Goal: Transaction & Acquisition: Purchase product/service

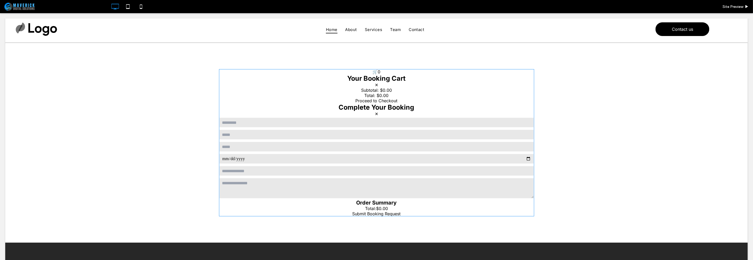
click at [435, 184] on span at bounding box center [376, 142] width 315 height 147
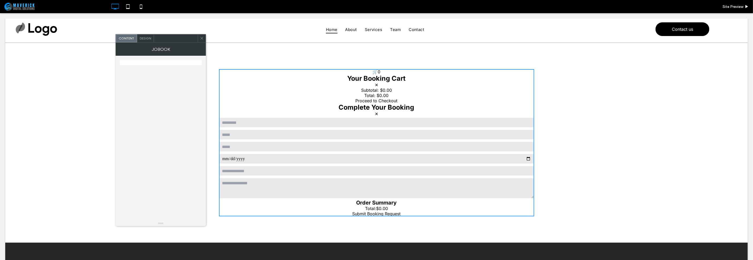
click at [146, 39] on span "Design" at bounding box center [145, 38] width 11 height 4
click at [130, 39] on span "Content" at bounding box center [125, 38] width 15 height 4
click at [200, 38] on icon at bounding box center [202, 38] width 4 height 4
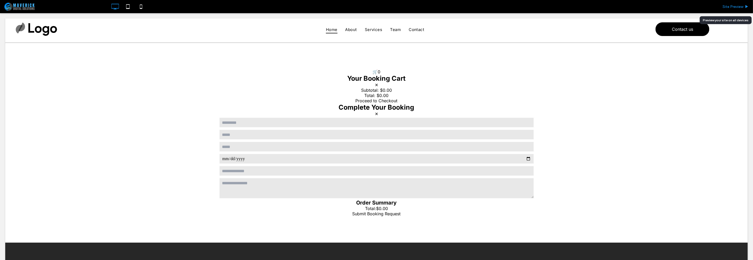
click at [725, 7] on span "Site Preview" at bounding box center [732, 6] width 21 height 4
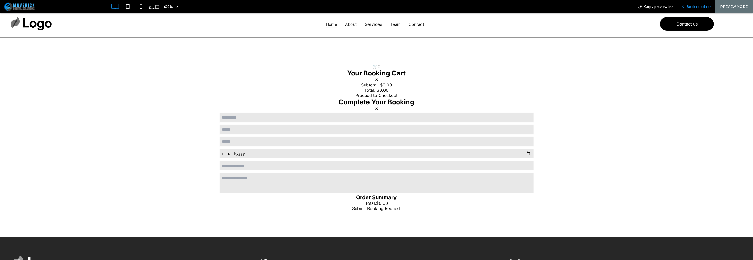
click at [702, 9] on div "Back to editor" at bounding box center [696, 6] width 38 height 13
click at [704, 7] on span "Back to editor" at bounding box center [698, 6] width 24 height 4
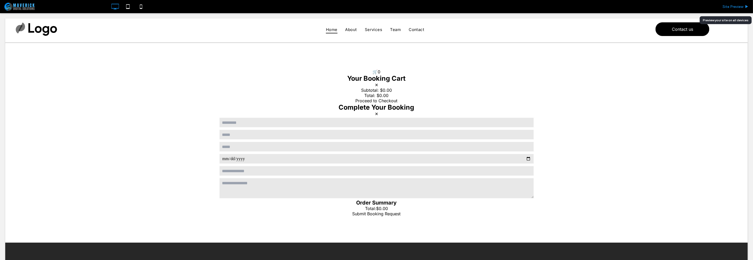
click at [739, 7] on span "Site Preview" at bounding box center [732, 6] width 21 height 4
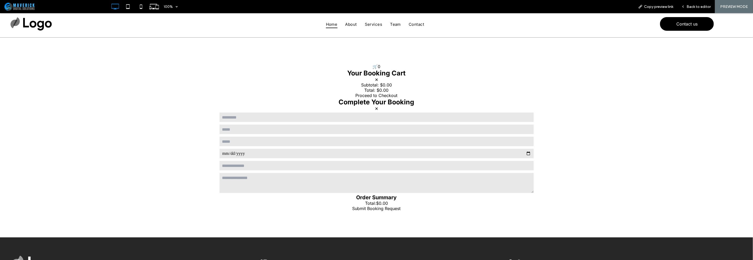
click at [355, 120] on input "text" at bounding box center [376, 117] width 315 height 11
type input "**********"
click at [291, 155] on input "date" at bounding box center [376, 153] width 315 height 11
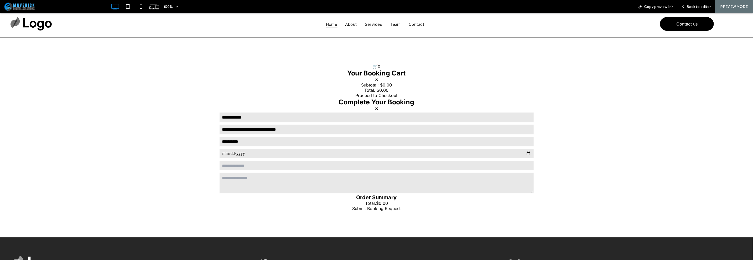
click at [527, 154] on input "date" at bounding box center [376, 153] width 315 height 11
type input "**********"
click at [285, 169] on input "text" at bounding box center [376, 165] width 315 height 11
click at [429, 192] on textarea at bounding box center [376, 182] width 315 height 21
click at [374, 174] on textarea at bounding box center [376, 182] width 315 height 21
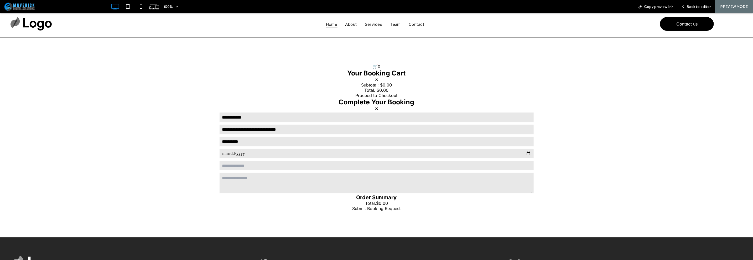
click at [374, 168] on input "text" at bounding box center [376, 165] width 315 height 11
click at [373, 180] on textarea at bounding box center [376, 182] width 315 height 21
click at [373, 168] on input "text" at bounding box center [376, 165] width 315 height 11
click at [372, 180] on textarea at bounding box center [376, 182] width 315 height 21
click at [377, 203] on span "$0.00" at bounding box center [382, 202] width 12 height 5
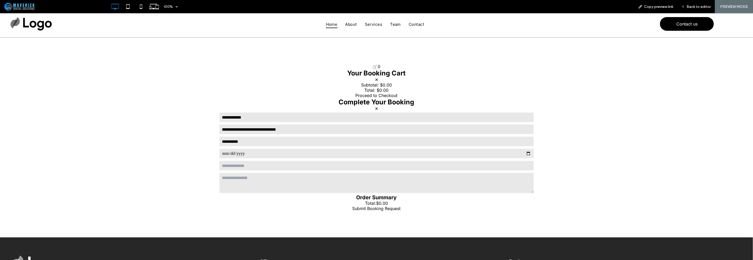
click at [438, 219] on div "**********" at bounding box center [376, 137] width 753 height 200
click at [383, 221] on div "**********" at bounding box center [376, 137] width 753 height 200
click at [391, 164] on input "text" at bounding box center [376, 165] width 315 height 11
click at [382, 127] on input "**********" at bounding box center [376, 129] width 315 height 11
drag, startPoint x: 380, startPoint y: 105, endPoint x: 379, endPoint y: 95, distance: 10.4
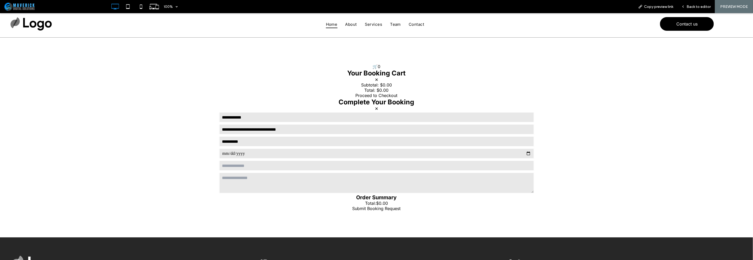
click at [379, 97] on div "**********" at bounding box center [376, 137] width 315 height 147
drag, startPoint x: 375, startPoint y: 82, endPoint x: 373, endPoint y: 78, distance: 4.9
click at [375, 79] on button "✕" at bounding box center [376, 79] width 3 height 5
click at [372, 67] on button "🛒 0" at bounding box center [376, 66] width 8 height 5
click at [374, 76] on h3 "Your Booking Cart" at bounding box center [376, 73] width 315 height 8
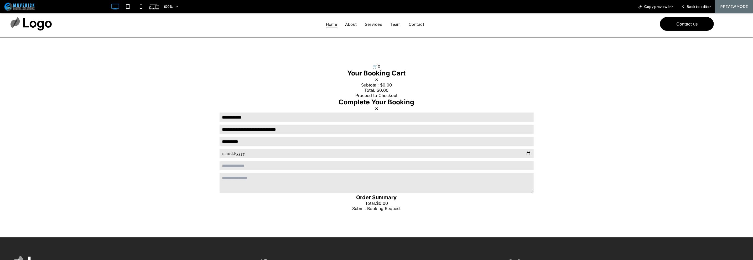
drag, startPoint x: 374, startPoint y: 84, endPoint x: 374, endPoint y: 81, distance: 3.4
click at [374, 84] on span "Subtotal:" at bounding box center [370, 84] width 18 height 5
click at [375, 81] on button "✕" at bounding box center [376, 79] width 3 height 5
click at [373, 96] on button "Proceed to Checkout" at bounding box center [376, 94] width 42 height 5
click at [373, 105] on h3 "Complete Your Booking" at bounding box center [376, 102] width 315 height 8
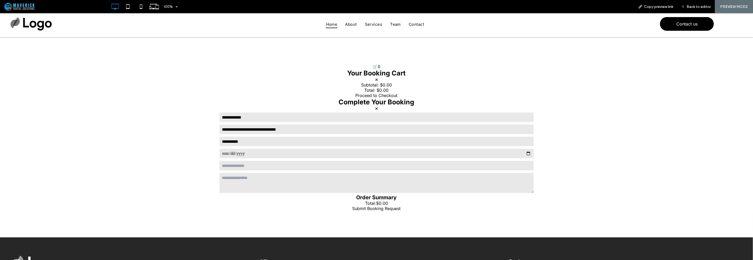
click at [375, 109] on button "✕" at bounding box center [376, 108] width 3 height 5
drag, startPoint x: 380, startPoint y: 78, endPoint x: 380, endPoint y: 67, distance: 10.8
click at [380, 76] on div "Your Booking Cart ✕" at bounding box center [376, 75] width 315 height 13
click at [379, 66] on div "**********" at bounding box center [376, 137] width 315 height 147
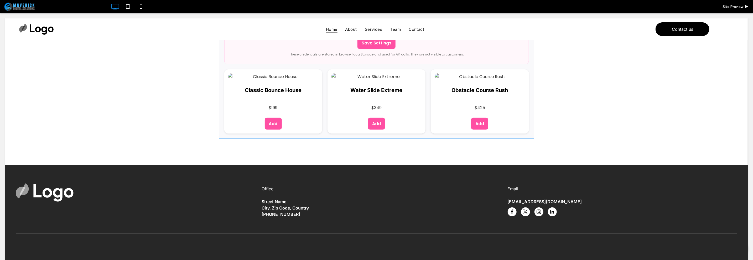
scroll to position [26, 0]
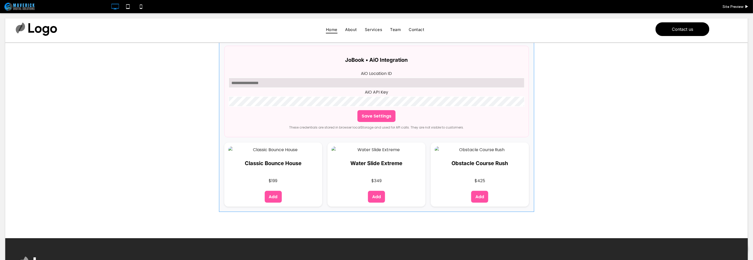
type input "**********"
click at [461, 115] on span at bounding box center [376, 125] width 315 height 171
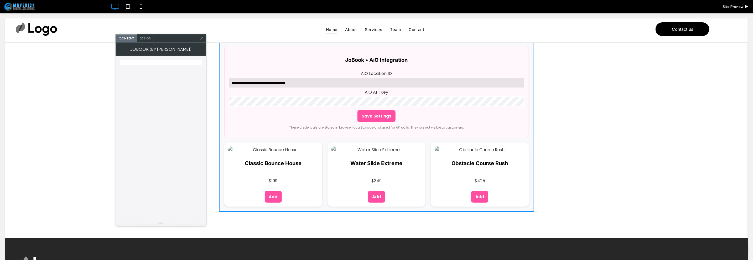
click at [148, 35] on div "Design" at bounding box center [145, 38] width 17 height 8
click at [120, 38] on span "Content" at bounding box center [125, 38] width 15 height 4
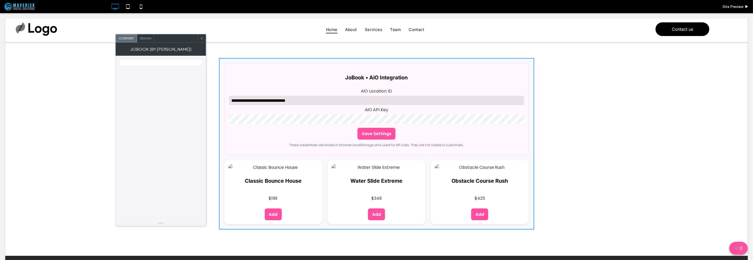
scroll to position [0, 0]
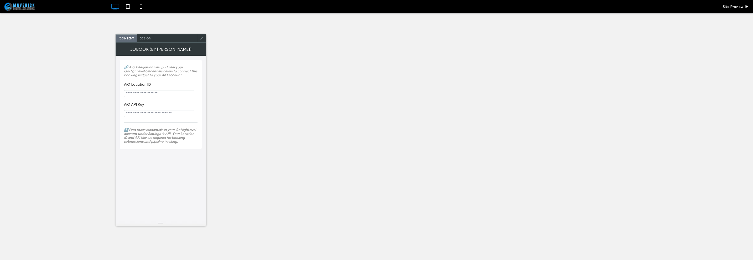
click at [173, 95] on input "AiO Location ID" at bounding box center [159, 93] width 70 height 7
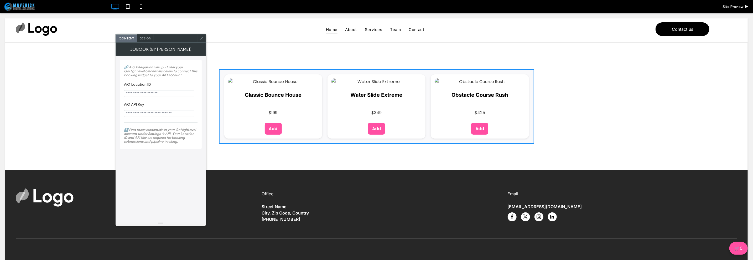
click at [173, 116] on input "AiO API Key" at bounding box center [159, 113] width 70 height 7
click at [174, 95] on input "AiO Location ID" at bounding box center [159, 93] width 70 height 7
click at [176, 113] on input "AiO API Key" at bounding box center [159, 113] width 70 height 7
click at [175, 90] on section "AiO Location ID" at bounding box center [161, 90] width 74 height 20
click at [174, 112] on input "AiO API Key" at bounding box center [159, 113] width 70 height 7
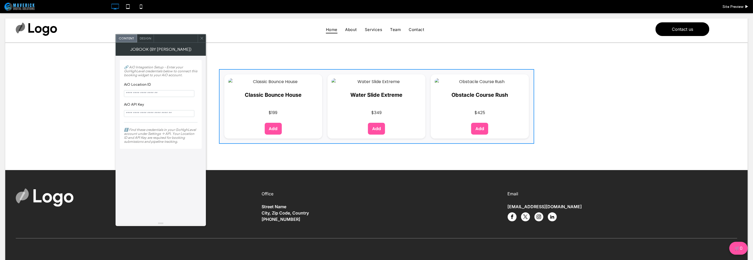
click at [150, 43] on div "JoBook (By [PERSON_NAME])" at bounding box center [161, 49] width 90 height 13
click at [147, 35] on div "Design" at bounding box center [145, 38] width 17 height 8
click at [124, 37] on span "Content" at bounding box center [125, 38] width 15 height 4
click at [143, 38] on span "Design" at bounding box center [145, 38] width 11 height 4
click at [130, 38] on span "Content" at bounding box center [125, 38] width 15 height 4
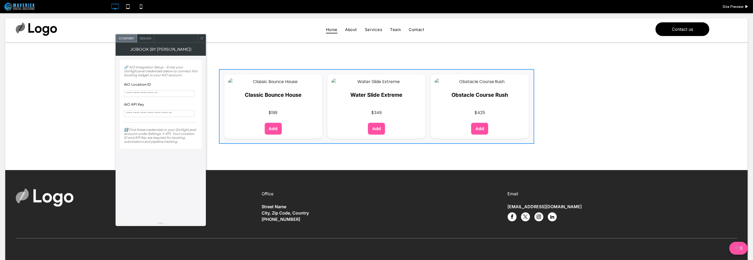
click at [142, 37] on span "Design" at bounding box center [145, 38] width 11 height 4
click at [259, 78] on img at bounding box center [273, 80] width 90 height 7
click at [202, 40] on span at bounding box center [202, 38] width 4 height 8
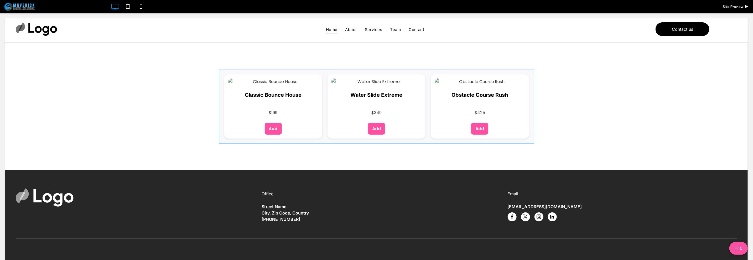
click at [246, 89] on span at bounding box center [376, 106] width 315 height 75
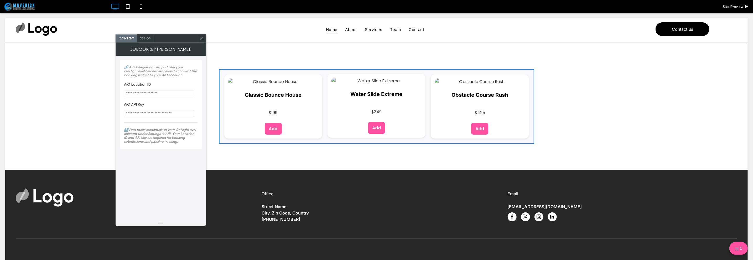
drag, startPoint x: 348, startPoint y: 92, endPoint x: 336, endPoint y: 88, distance: 12.5
click at [347, 92] on div "Water Slide Extreme $349 Add" at bounding box center [376, 105] width 98 height 64
click at [201, 36] on icon at bounding box center [202, 38] width 4 height 4
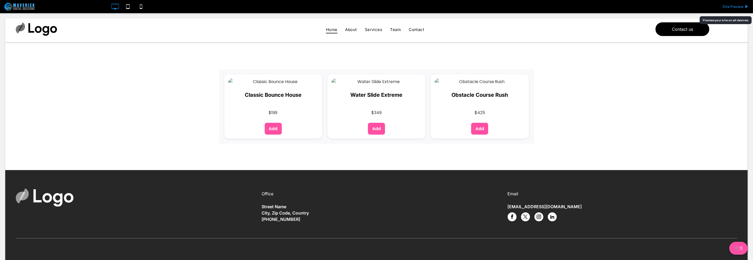
click at [737, 7] on span "Site Preview" at bounding box center [732, 6] width 21 height 4
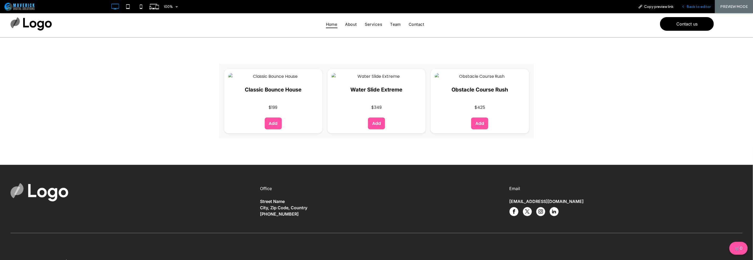
click at [685, 9] on div "Back to editor" at bounding box center [696, 6] width 38 height 13
click at [696, 8] on span "Back to editor" at bounding box center [698, 6] width 24 height 4
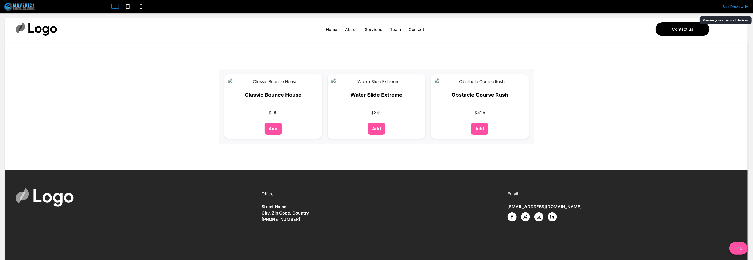
click at [733, 8] on span "Site Preview" at bounding box center [732, 6] width 21 height 4
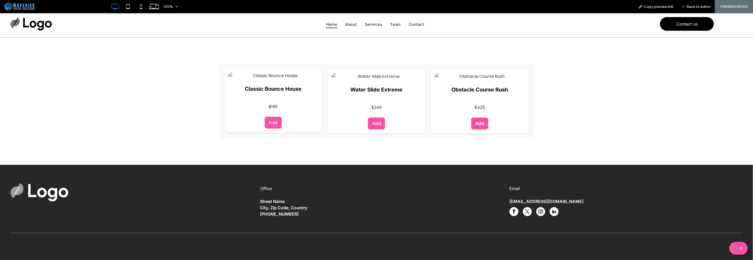
click at [265, 103] on div "Classic Bounce House $199 Add" at bounding box center [273, 100] width 98 height 64
click at [273, 121] on button "Add" at bounding box center [273, 122] width 17 height 12
click at [741, 248] on span "1" at bounding box center [741, 248] width 1 height 6
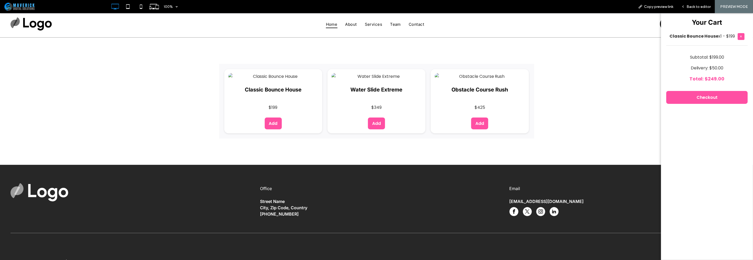
click at [737, 37] on button "✕" at bounding box center [740, 36] width 7 height 7
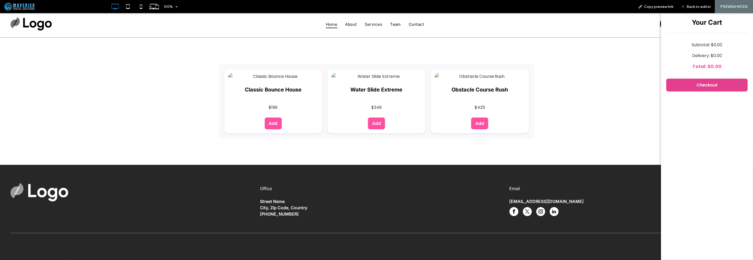
click at [722, 78] on button "Checkout" at bounding box center [706, 84] width 81 height 13
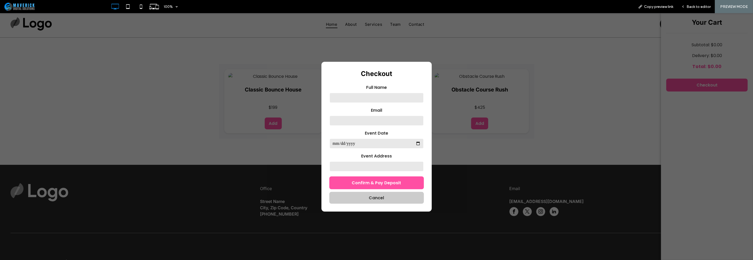
click at [362, 101] on input "text" at bounding box center [376, 97] width 95 height 11
drag, startPoint x: 340, startPoint y: 119, endPoint x: 343, endPoint y: 122, distance: 3.7
click at [340, 119] on input "email" at bounding box center [376, 120] width 95 height 11
click at [348, 141] on input "date" at bounding box center [376, 143] width 95 height 11
click at [343, 161] on input "text" at bounding box center [376, 166] width 95 height 11
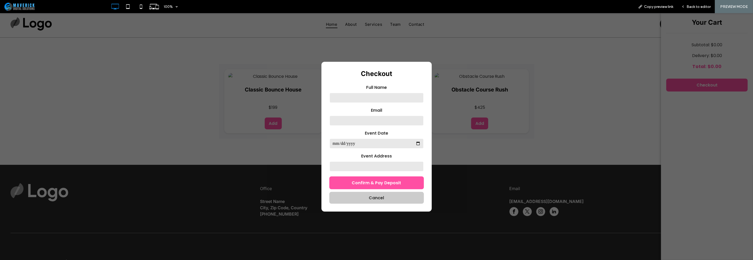
drag, startPoint x: 337, startPoint y: 185, endPoint x: 365, endPoint y: 81, distance: 107.4
click at [364, 83] on div "Checkout Full Name Email Event Date Event Address Confirm & Pay Deposit Cancel" at bounding box center [376, 136] width 110 height 150
click at [365, 99] on input "text" at bounding box center [376, 97] width 95 height 11
click at [349, 117] on input "email" at bounding box center [376, 120] width 95 height 11
click at [354, 97] on input "text" at bounding box center [376, 97] width 95 height 11
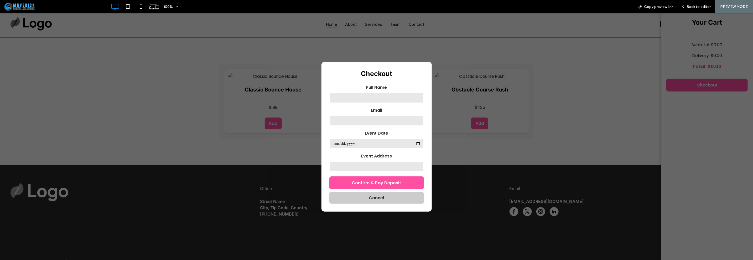
type input "**********"
click at [370, 145] on input "date" at bounding box center [376, 143] width 95 height 11
click at [415, 144] on input "date" at bounding box center [376, 143] width 95 height 11
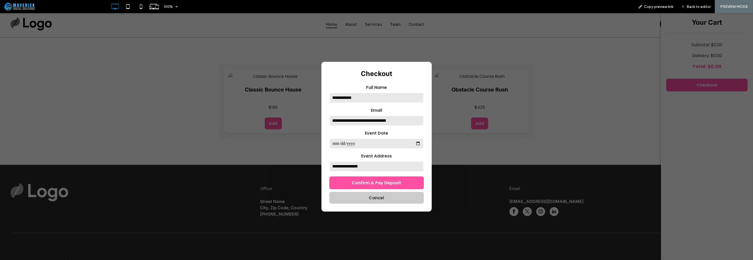
type input "**********"
click at [394, 156] on label "Event Address" at bounding box center [376, 155] width 95 height 7
click at [386, 180] on button "Confirm & Pay Deposit" at bounding box center [376, 182] width 95 height 13
click at [454, 61] on div "**********" at bounding box center [376, 136] width 753 height 246
click at [441, 101] on div "**********" at bounding box center [376, 136] width 753 height 246
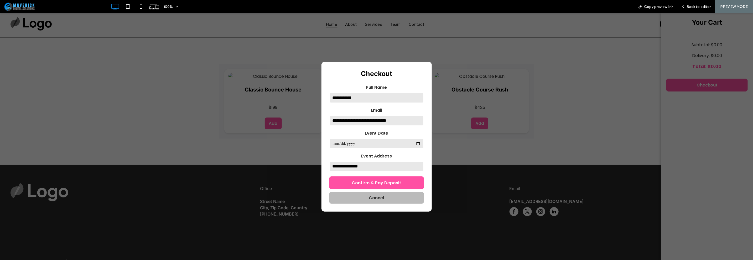
click at [405, 196] on button "Cancel" at bounding box center [376, 197] width 95 height 12
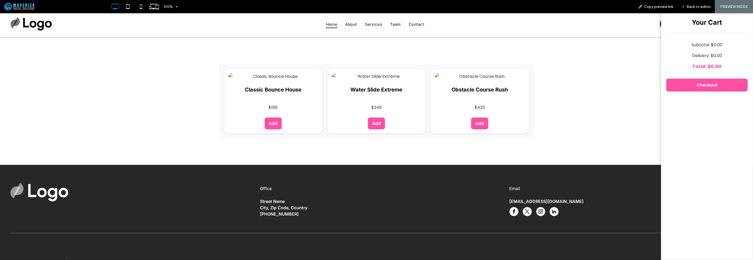
click at [737, 25] on h3 "Your Cart" at bounding box center [706, 22] width 81 height 8
click at [552, 80] on div "**********" at bounding box center [376, 100] width 753 height 127
click at [704, 6] on span "Back to editor" at bounding box center [698, 6] width 24 height 4
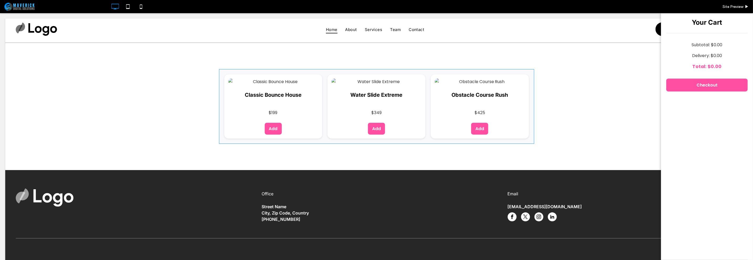
click at [413, 134] on span at bounding box center [376, 106] width 315 height 75
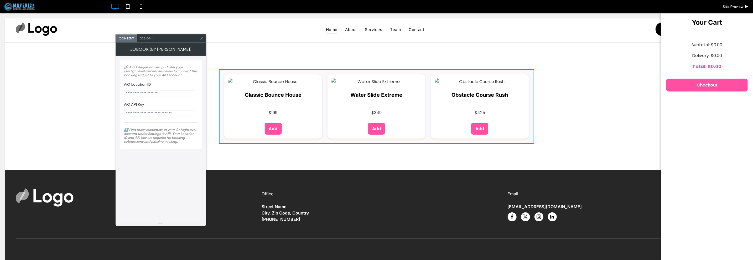
click at [146, 40] on span "Design" at bounding box center [145, 38] width 11 height 4
click at [144, 64] on div "Animation" at bounding box center [161, 61] width 74 height 7
click at [144, 142] on div "Spacing" at bounding box center [161, 141] width 74 height 4
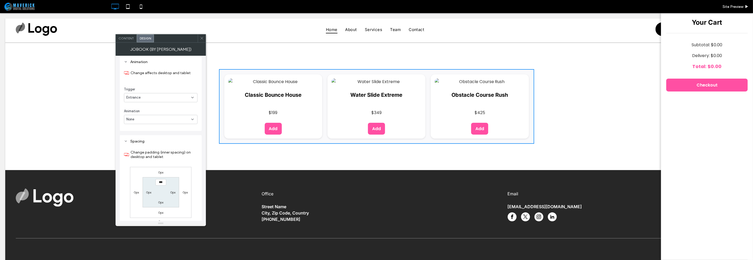
click at [201, 37] on use at bounding box center [202, 38] width 3 height 3
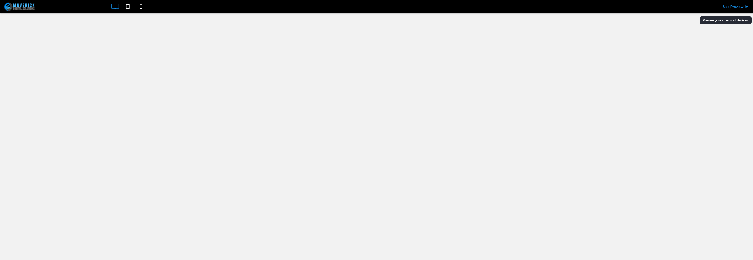
drag, startPoint x: 0, startPoint y: 0, endPoint x: 741, endPoint y: 7, distance: 741.1
click at [741, 7] on span "Site Preview" at bounding box center [732, 6] width 21 height 4
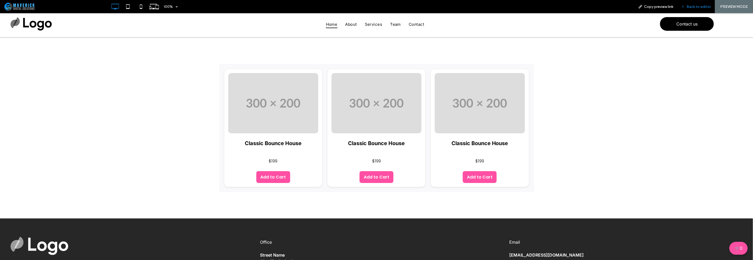
click at [697, 7] on span "Back to editor" at bounding box center [698, 6] width 24 height 4
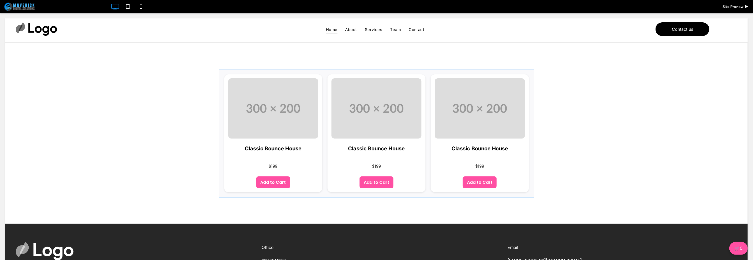
click at [503, 146] on span at bounding box center [376, 133] width 315 height 128
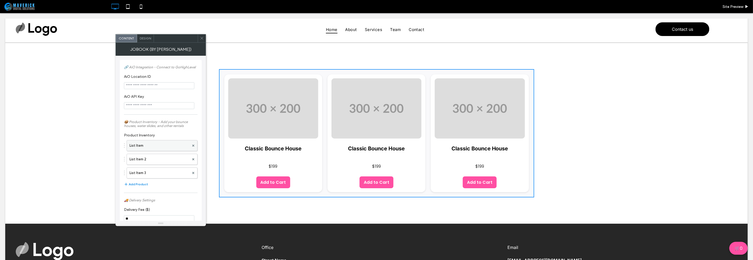
click at [158, 146] on label "List Item" at bounding box center [159, 145] width 60 height 11
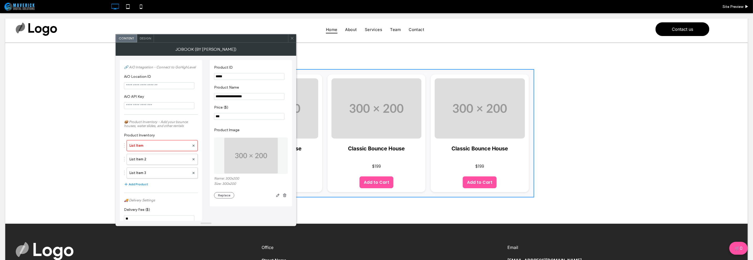
click at [245, 76] on input "*****" at bounding box center [249, 76] width 70 height 7
click at [247, 95] on input "**********" at bounding box center [249, 96] width 70 height 7
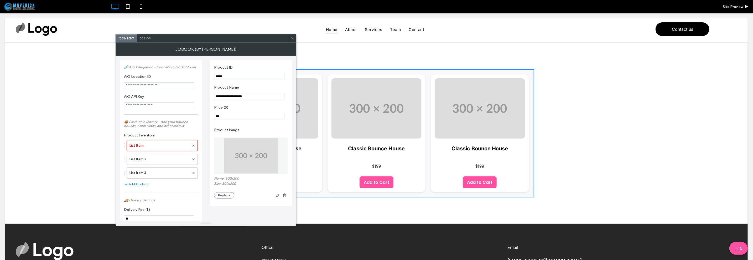
click at [247, 95] on input "**********" at bounding box center [249, 96] width 70 height 7
type input "*****"
click at [236, 166] on img at bounding box center [251, 155] width 54 height 36
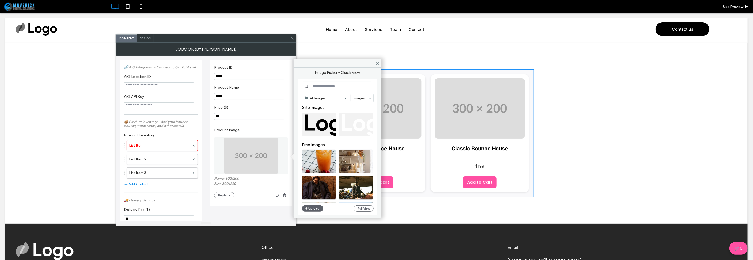
click at [332, 82] on input at bounding box center [337, 86] width 70 height 9
type input "*"
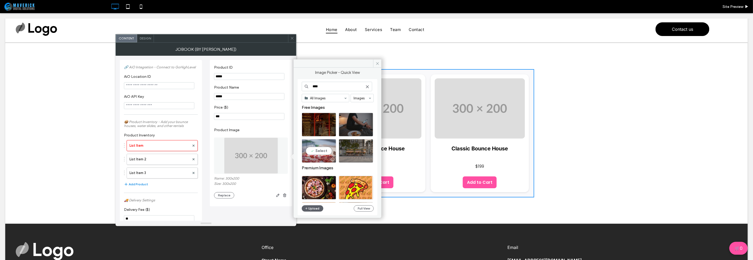
type input "****"
click at [322, 149] on div "Select" at bounding box center [319, 151] width 34 height 24
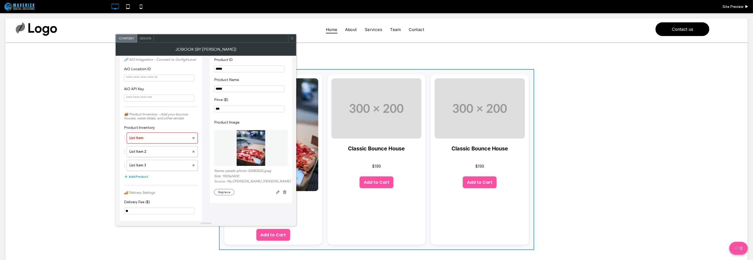
scroll to position [12, 0]
click at [235, 104] on input "***" at bounding box center [249, 107] width 70 height 7
type input "*******"
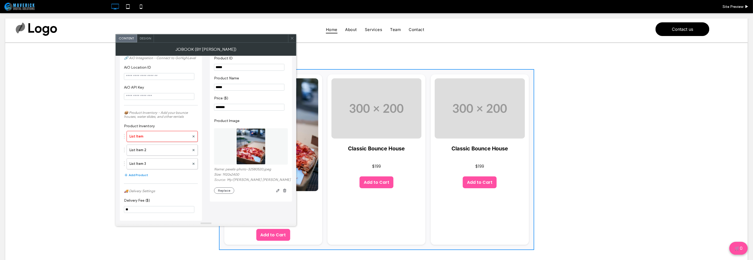
click at [254, 209] on div "🔗 AiO Integration - Connect to GoHighLevel AiO Location ID AiO API Key 📦 Produc…" at bounding box center [206, 133] width 172 height 174
click at [163, 152] on label "List Item 2" at bounding box center [159, 150] width 60 height 11
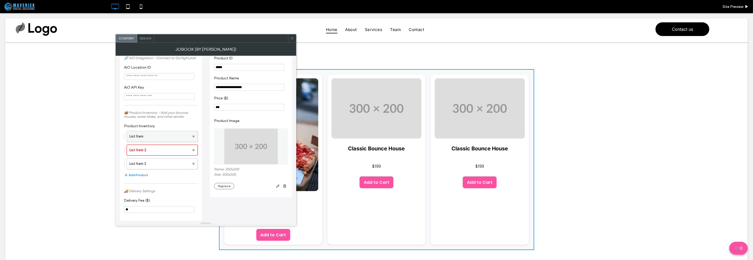
click at [161, 139] on label "List Item" at bounding box center [159, 136] width 60 height 11
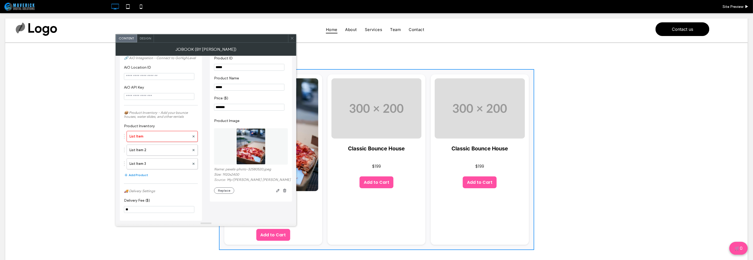
click at [260, 136] on img at bounding box center [250, 146] width 29 height 36
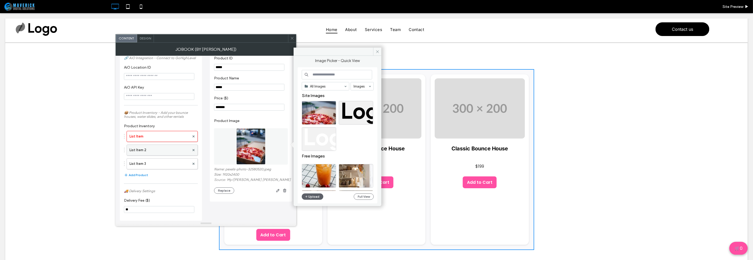
click at [166, 152] on label "List Item 2" at bounding box center [159, 150] width 60 height 11
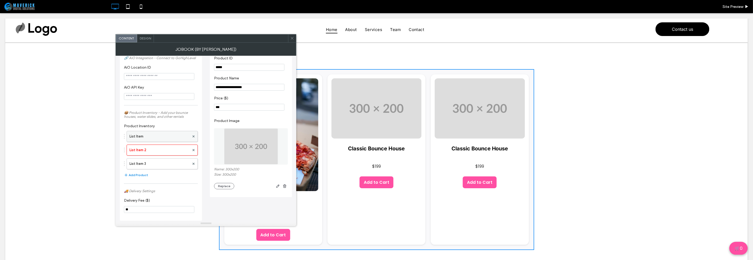
click at [170, 134] on label "List Item" at bounding box center [159, 136] width 60 height 11
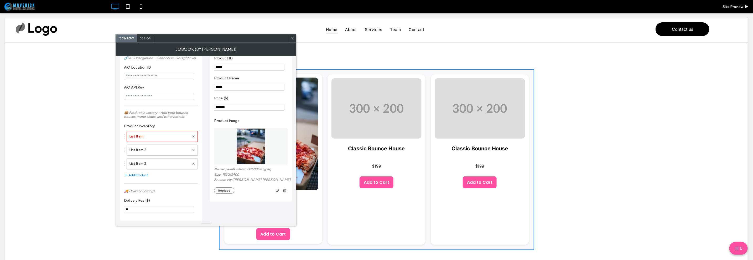
drag, startPoint x: 221, startPoint y: 119, endPoint x: 297, endPoint y: 105, distance: 77.1
type input "***"
click at [256, 213] on div "🔗 AiO Integration - Connect to GoHighLevel AiO Location ID AiO API Key 📦 Produc…" at bounding box center [206, 133] width 172 height 174
click at [164, 151] on label "List Item 2" at bounding box center [159, 150] width 60 height 11
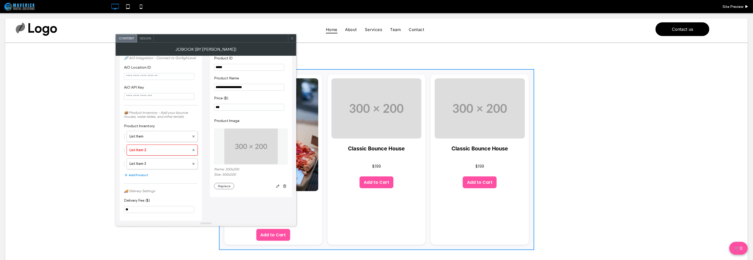
click at [260, 134] on img at bounding box center [251, 146] width 54 height 36
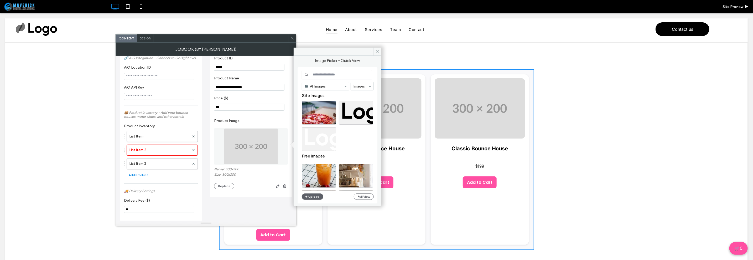
click at [317, 77] on input at bounding box center [337, 74] width 70 height 9
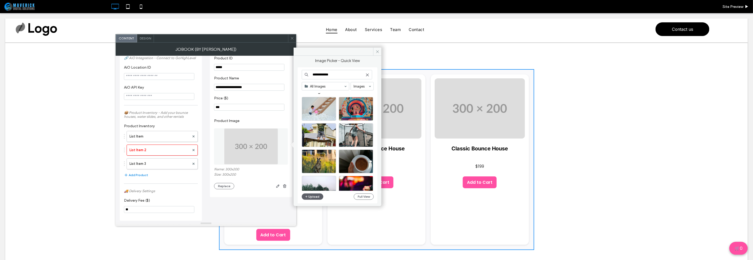
scroll to position [0, 0]
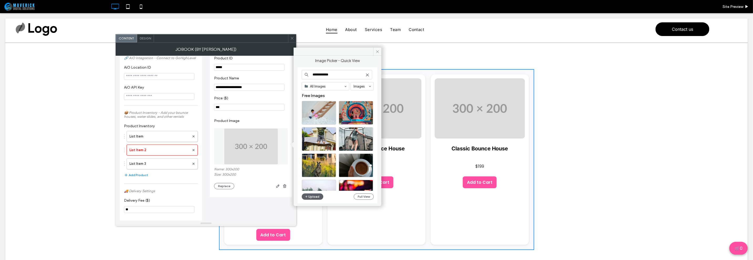
drag, startPoint x: 322, startPoint y: 75, endPoint x: 353, endPoint y: 77, distance: 31.3
click at [353, 77] on input "**********" at bounding box center [337, 74] width 70 height 9
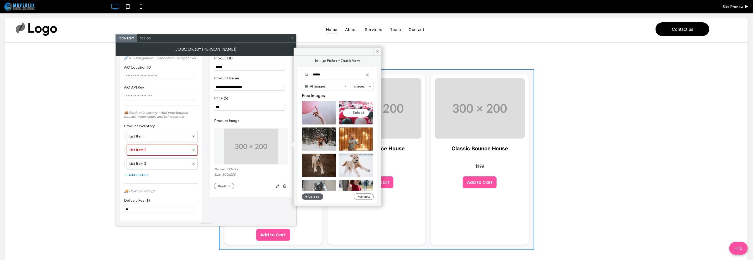
type input "******"
click at [357, 110] on div "Select" at bounding box center [356, 113] width 34 height 24
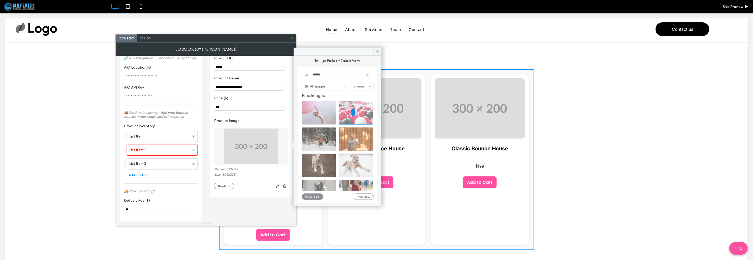
click at [248, 88] on input "**********" at bounding box center [249, 87] width 70 height 7
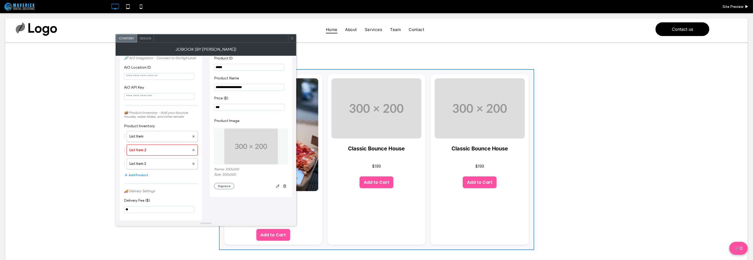
click at [248, 88] on input "**********" at bounding box center [249, 87] width 70 height 7
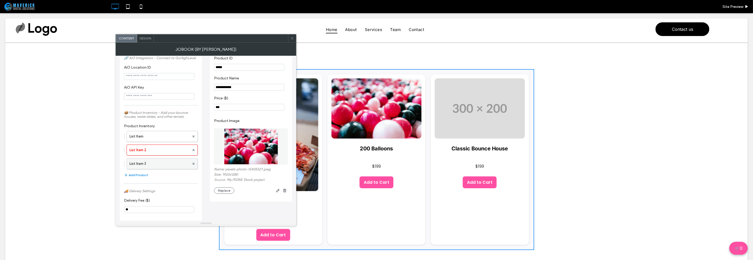
type input "**********"
click at [156, 165] on label "List Item 3" at bounding box center [159, 163] width 60 height 11
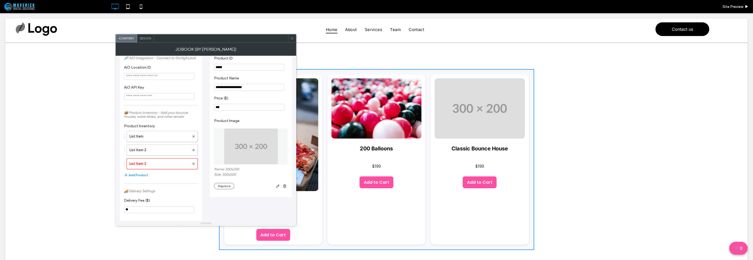
click at [256, 84] on input "**********" at bounding box center [249, 87] width 70 height 7
type input "***"
click at [234, 104] on input "***" at bounding box center [249, 107] width 70 height 7
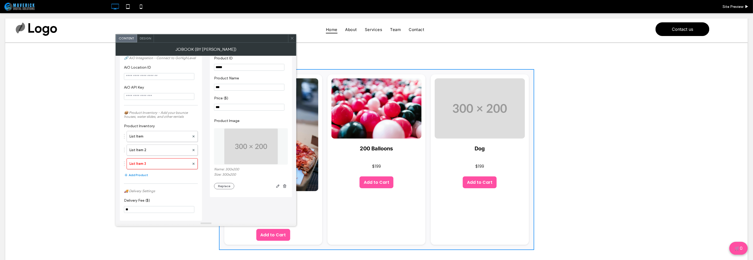
click at [234, 104] on input "***" at bounding box center [249, 107] width 70 height 7
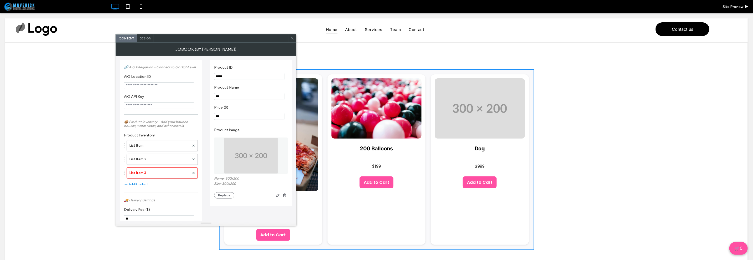
type input "***"
click at [234, 75] on input "*****" at bounding box center [249, 76] width 70 height 7
click at [238, 95] on input "***" at bounding box center [249, 96] width 70 height 7
click at [236, 77] on input "*****" at bounding box center [249, 76] width 70 height 7
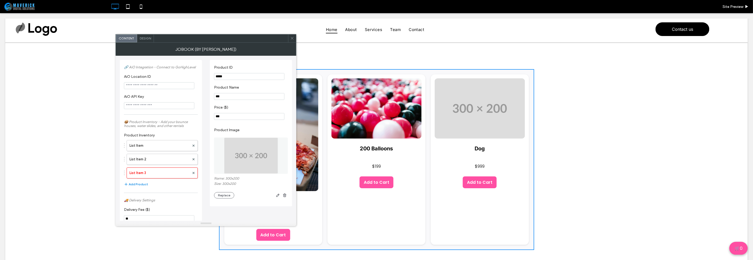
click at [236, 77] on input "*****" at bounding box center [249, 76] width 70 height 7
type input "***"
click at [172, 162] on label "List Item 2" at bounding box center [159, 159] width 60 height 11
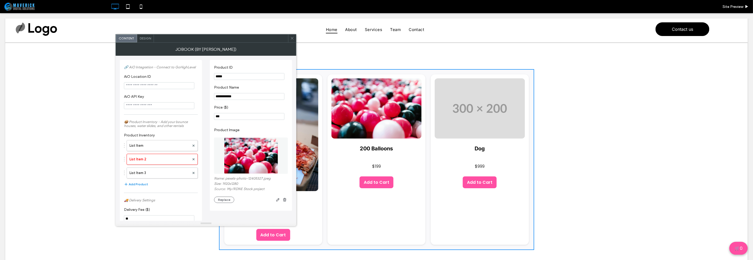
click at [227, 78] on input "*****" at bounding box center [249, 76] width 70 height 7
type input "********"
click at [171, 145] on label "List Item" at bounding box center [159, 145] width 60 height 11
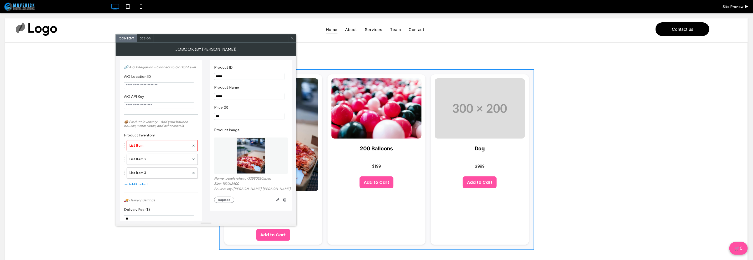
click at [229, 76] on input "*****" at bounding box center [249, 76] width 70 height 7
click at [230, 76] on input "*****" at bounding box center [249, 76] width 70 height 7
type input "*"
type input "**"
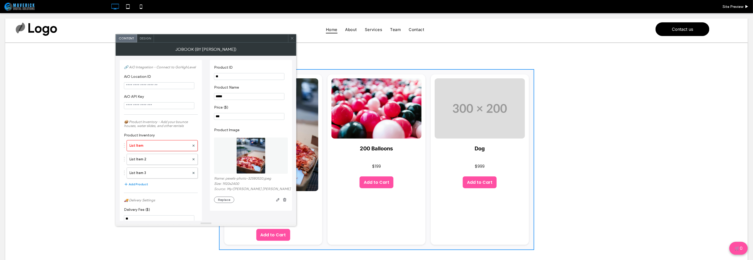
click at [185, 192] on div "🔗 AiO Integration - Connect to GoHighLevel AiO Location ID AiO API Key 📦 Produc…" at bounding box center [161, 144] width 74 height 165
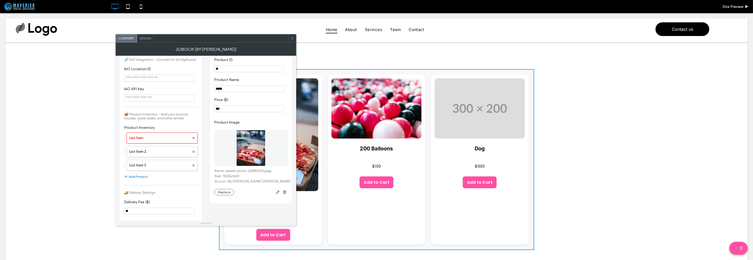
scroll to position [12, 0]
click at [149, 41] on div "Design" at bounding box center [145, 38] width 17 height 8
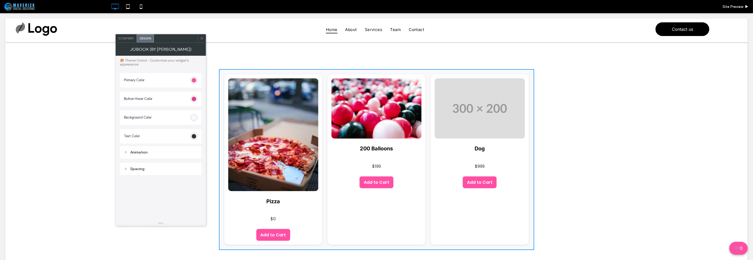
click at [196, 82] on div "#ff4fa3" at bounding box center [194, 80] width 4 height 4
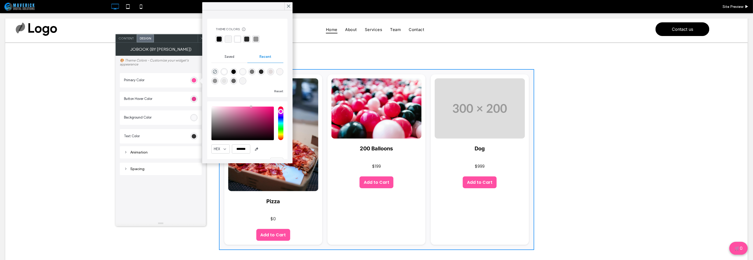
click at [235, 68] on div "rgba(0, 0, 0, 1)" at bounding box center [233, 71] width 7 height 7
type input "*******"
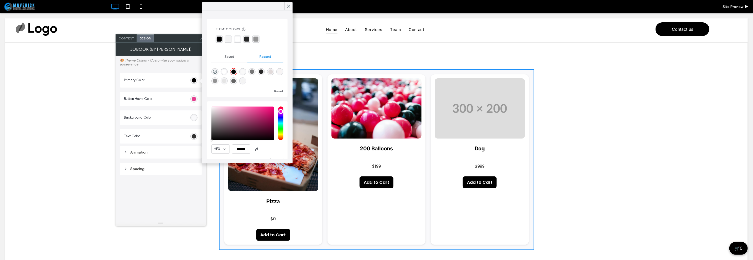
click at [192, 99] on div "#e43e8f" at bounding box center [194, 99] width 4 height 4
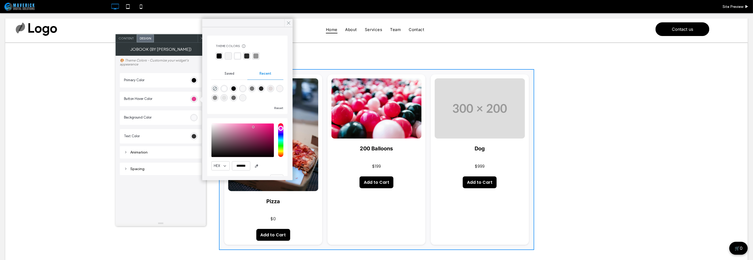
click at [286, 22] on icon at bounding box center [288, 23] width 5 height 5
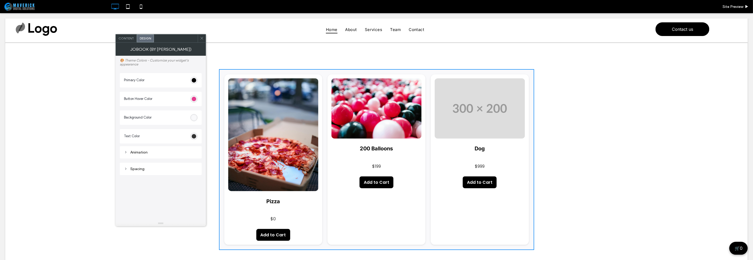
click at [143, 154] on div "Animation" at bounding box center [161, 152] width 74 height 4
click at [160, 211] on div "None" at bounding box center [158, 209] width 65 height 5
click at [167, 172] on div "Pulse" at bounding box center [160, 172] width 73 height 9
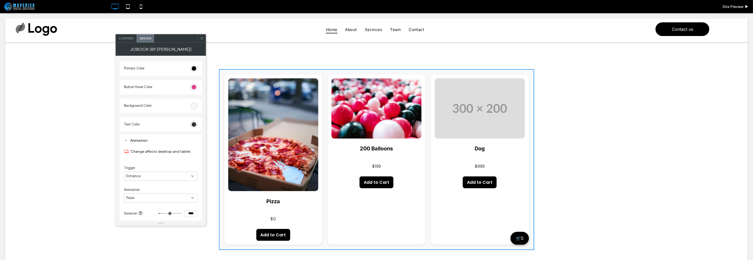
scroll to position [11, 0]
click at [160, 180] on div "Entrance" at bounding box center [161, 176] width 74 height 9
click at [150, 203] on div "Scroll" at bounding box center [160, 205] width 73 height 9
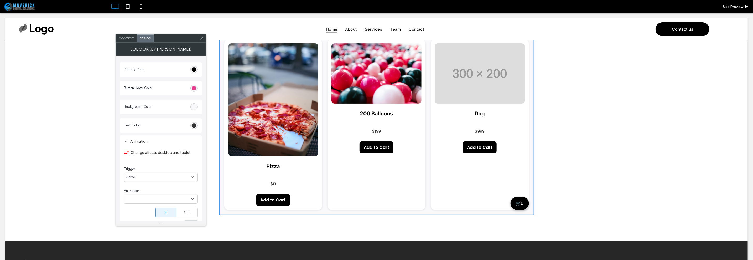
scroll to position [0, 0]
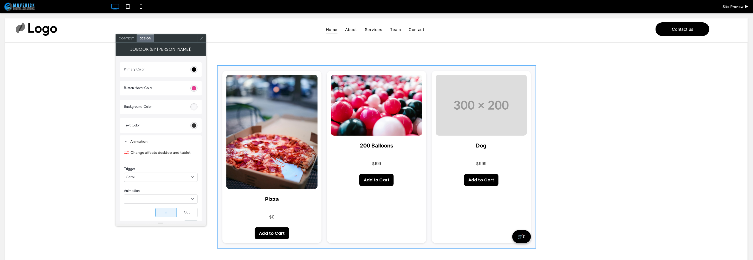
click at [162, 180] on div "Scroll" at bounding box center [158, 176] width 65 height 5
click at [162, 190] on div "None" at bounding box center [160, 186] width 73 height 9
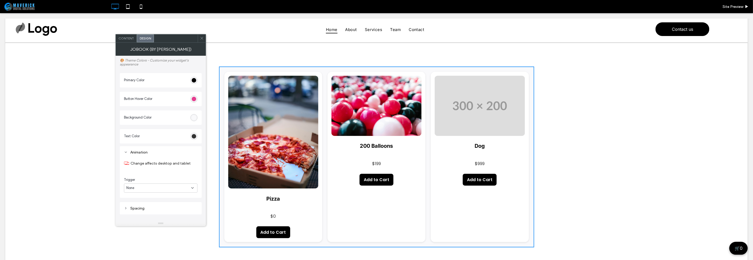
click at [161, 185] on div "None" at bounding box center [161, 187] width 74 height 9
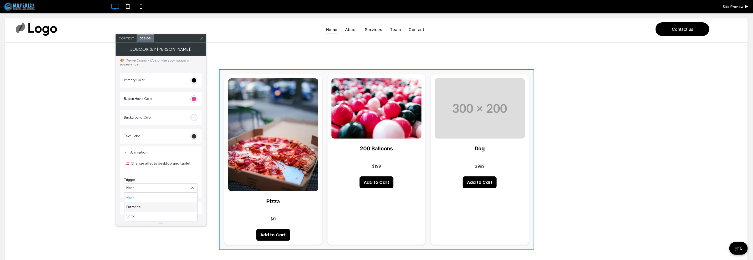
click at [156, 203] on div "Entrance" at bounding box center [160, 206] width 73 height 9
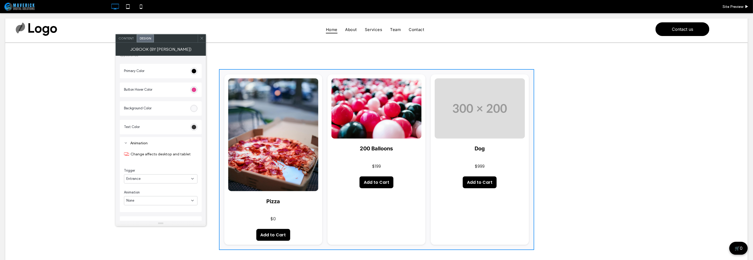
scroll to position [17, 0]
click at [164, 193] on div "None" at bounding box center [158, 192] width 65 height 5
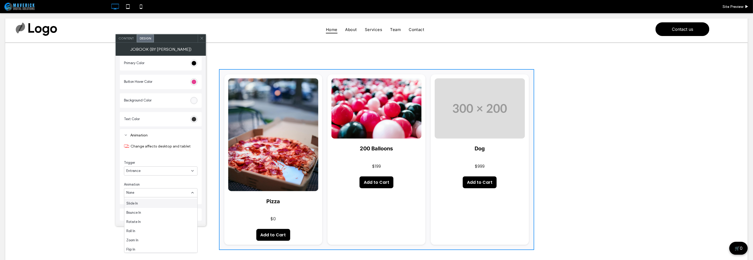
click at [158, 206] on div "Slide In" at bounding box center [160, 202] width 73 height 9
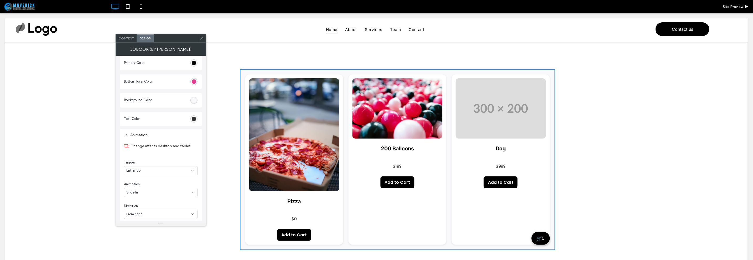
click at [172, 213] on div "From right" at bounding box center [158, 213] width 65 height 5
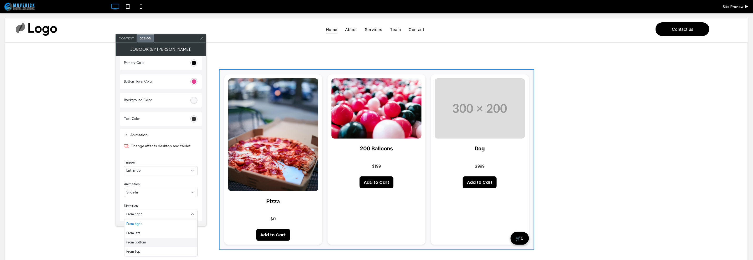
click at [159, 241] on div "From bottom" at bounding box center [160, 241] width 73 height 9
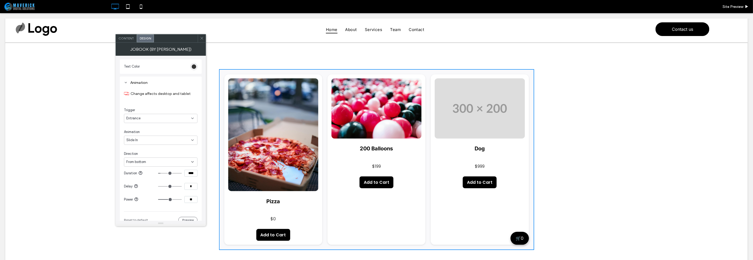
scroll to position [94, 0]
click at [200, 40] on span at bounding box center [202, 38] width 4 height 8
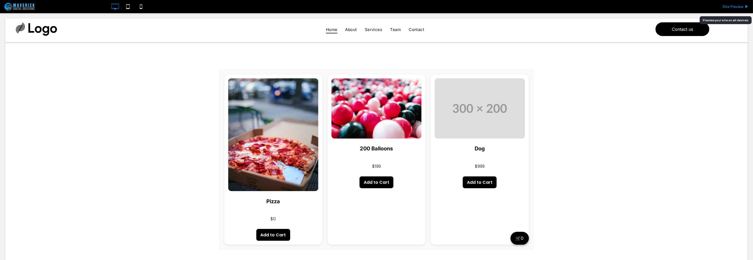
click at [733, 4] on span "Site Preview" at bounding box center [732, 6] width 21 height 4
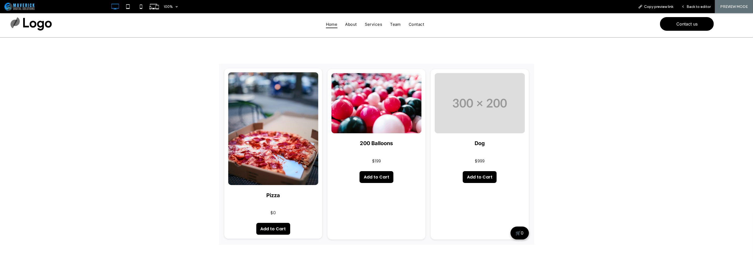
click at [276, 153] on img at bounding box center [273, 128] width 90 height 113
click at [272, 229] on button "Add to Cart" at bounding box center [273, 228] width 34 height 12
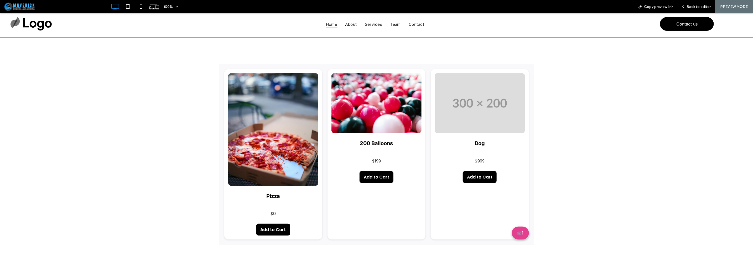
click at [521, 230] on button "🛒 1" at bounding box center [520, 232] width 17 height 13
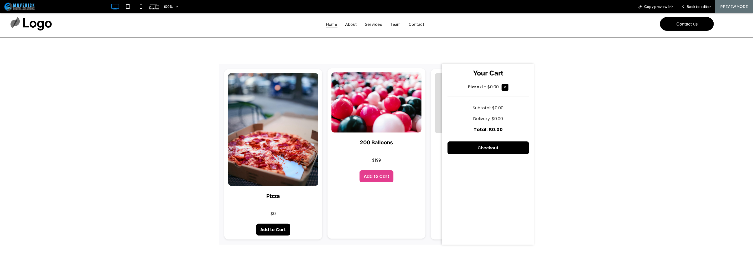
click at [377, 178] on button "Add to Cart" at bounding box center [376, 176] width 34 height 12
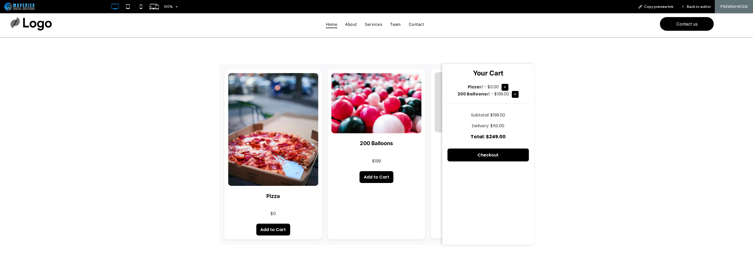
click at [438, 171] on div "Dog $999 Add to Cart" at bounding box center [480, 153] width 98 height 170
click at [434, 221] on div "Dog $999 Add to Cart" at bounding box center [480, 153] width 98 height 170
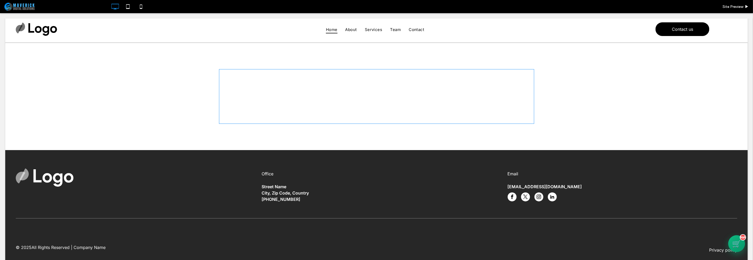
click at [343, 81] on span at bounding box center [376, 96] width 315 height 55
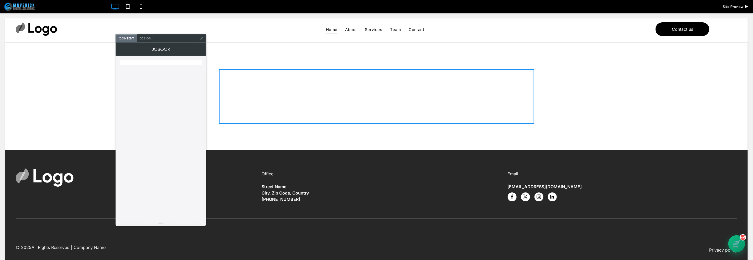
click at [139, 41] on div "Design" at bounding box center [145, 38] width 17 height 8
click at [131, 39] on span "Content" at bounding box center [125, 38] width 15 height 4
click at [203, 41] on span at bounding box center [202, 38] width 4 height 8
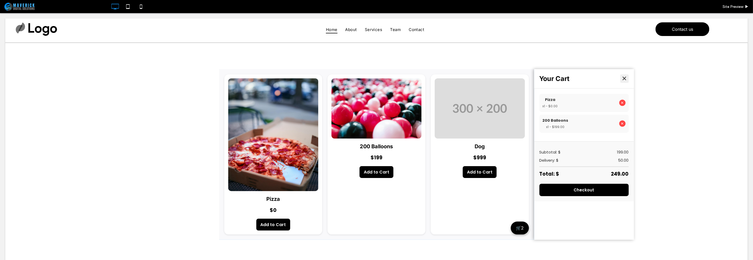
drag, startPoint x: 0, startPoint y: 13, endPoint x: 624, endPoint y: 78, distance: 627.3
click at [624, 78] on button "✕" at bounding box center [624, 78] width 8 height 8
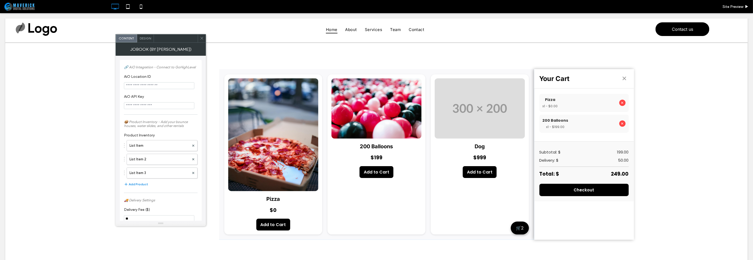
click at [201, 40] on span at bounding box center [202, 38] width 4 height 8
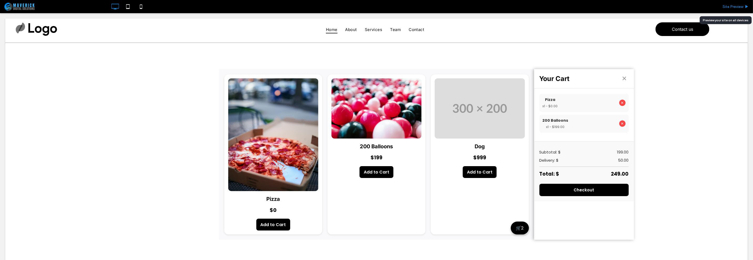
click at [742, 4] on span "Site Preview" at bounding box center [732, 6] width 21 height 4
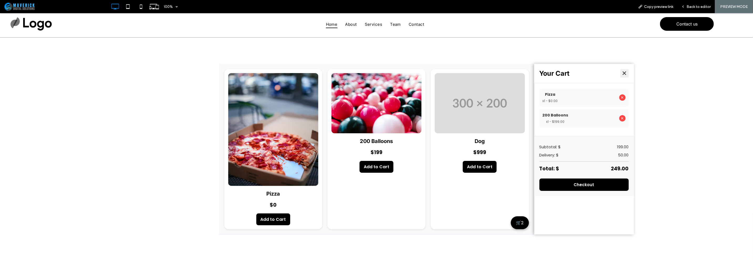
click at [624, 73] on button "✕" at bounding box center [624, 73] width 8 height 8
click at [621, 72] on button "✕" at bounding box center [624, 73] width 8 height 8
click at [701, 7] on span "Back to editor" at bounding box center [698, 6] width 24 height 4
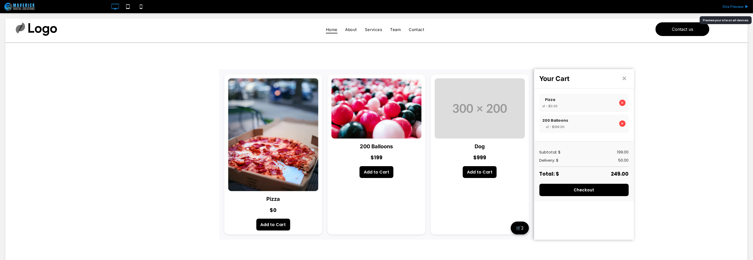
click at [726, 8] on span "Site Preview" at bounding box center [732, 6] width 21 height 4
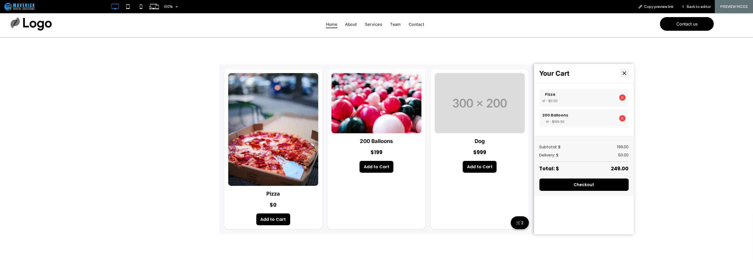
click at [622, 71] on button "✕" at bounding box center [624, 73] width 8 height 8
click at [511, 222] on button "🛒 2" at bounding box center [520, 222] width 18 height 13
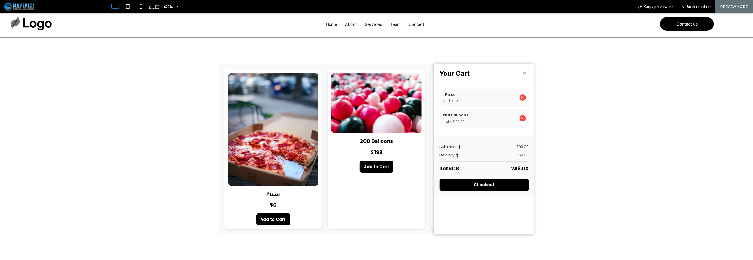
click at [509, 222] on div "Your Cart ✕ Pizza x1 - $0.00 ✕ 200 Balloons x1 - $199.00 ✕ Subtotal: $ 199.00 D…" at bounding box center [484, 149] width 100 height 170
click at [522, 75] on button "✕" at bounding box center [524, 73] width 8 height 8
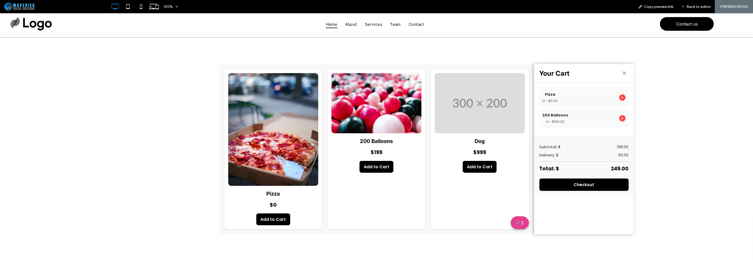
click at [521, 221] on button "🛒 2" at bounding box center [520, 222] width 18 height 13
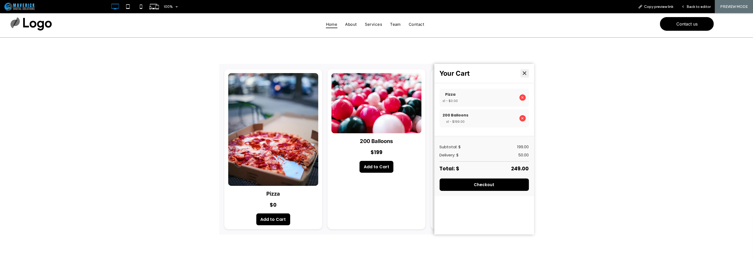
click at [523, 73] on button "✕" at bounding box center [524, 73] width 8 height 8
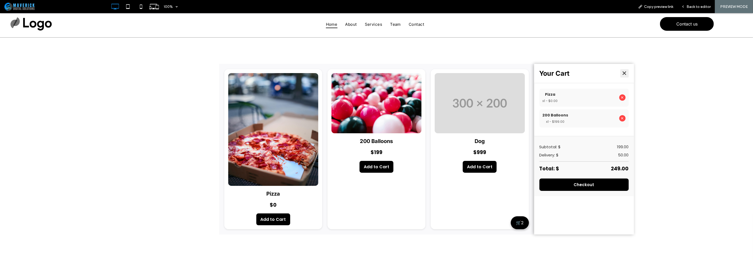
click at [621, 75] on button "✕" at bounding box center [624, 73] width 8 height 8
click at [623, 74] on button "✕" at bounding box center [624, 73] width 8 height 8
click at [518, 219] on button "🛒 2" at bounding box center [520, 222] width 18 height 13
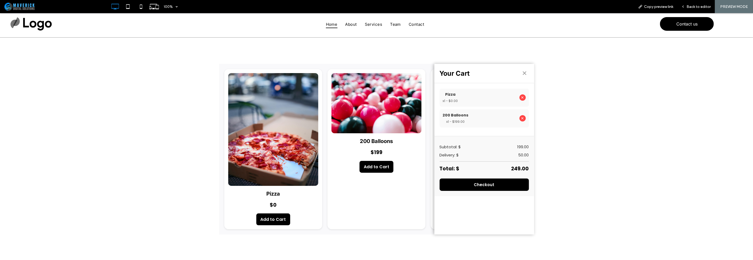
click at [518, 219] on div "Your Cart ✕ Pizza x1 - $0.00 ✕ 200 Balloons x1 - $199.00 ✕ Subtotal: $ 199.00 D…" at bounding box center [484, 149] width 100 height 170
click at [524, 69] on button "✕" at bounding box center [524, 73] width 8 height 8
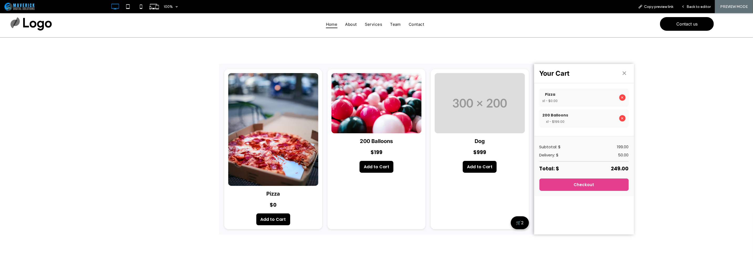
click at [565, 180] on button "Checkout" at bounding box center [583, 184] width 89 height 12
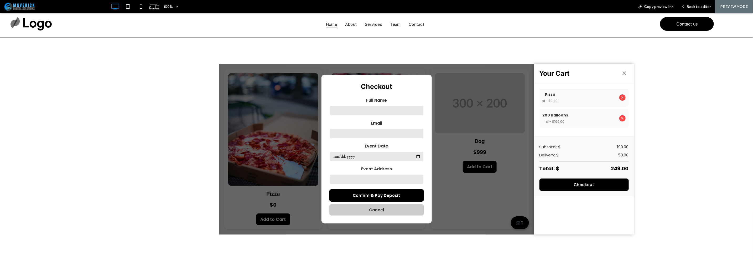
click at [375, 112] on input "text" at bounding box center [376, 110] width 95 height 11
click at [194, 119] on div "Pizza $0 Add to Cart 200 Balloons $199 Add to Cart Dog $999 Add to Cart 🛒 2 You…" at bounding box center [376, 148] width 753 height 223
